Goal: Find specific page/section: Find specific page/section

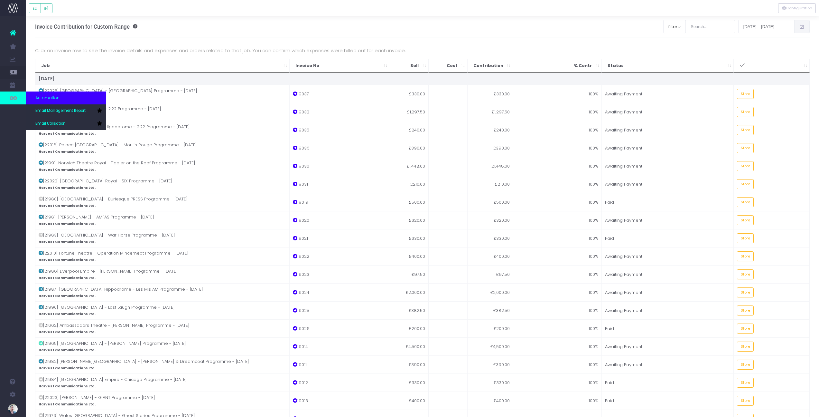
scroll to position [0, 2]
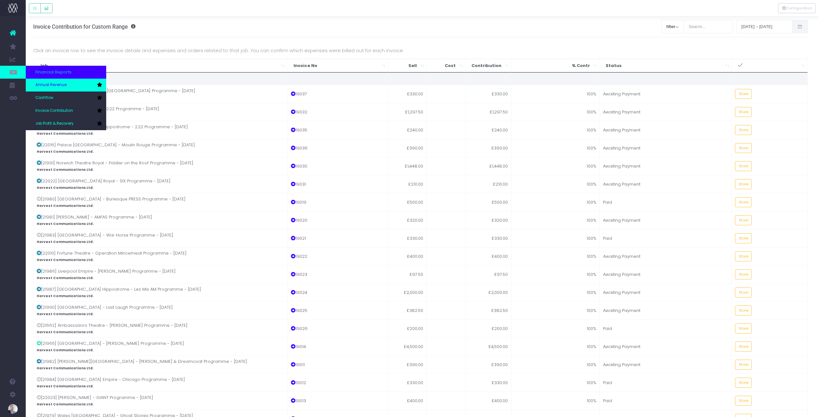
click at [47, 84] on span "Annual Revenue" at bounding box center [50, 85] width 31 height 6
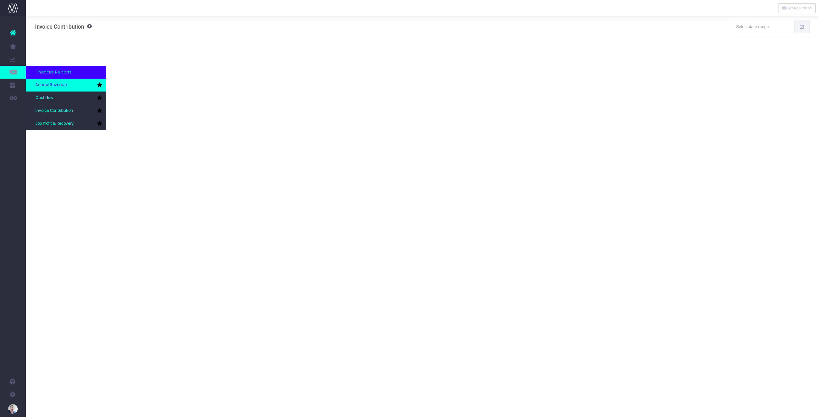
click at [42, 81] on link "Annual Revenue" at bounding box center [66, 85] width 80 height 13
